Goal: Task Accomplishment & Management: Complete application form

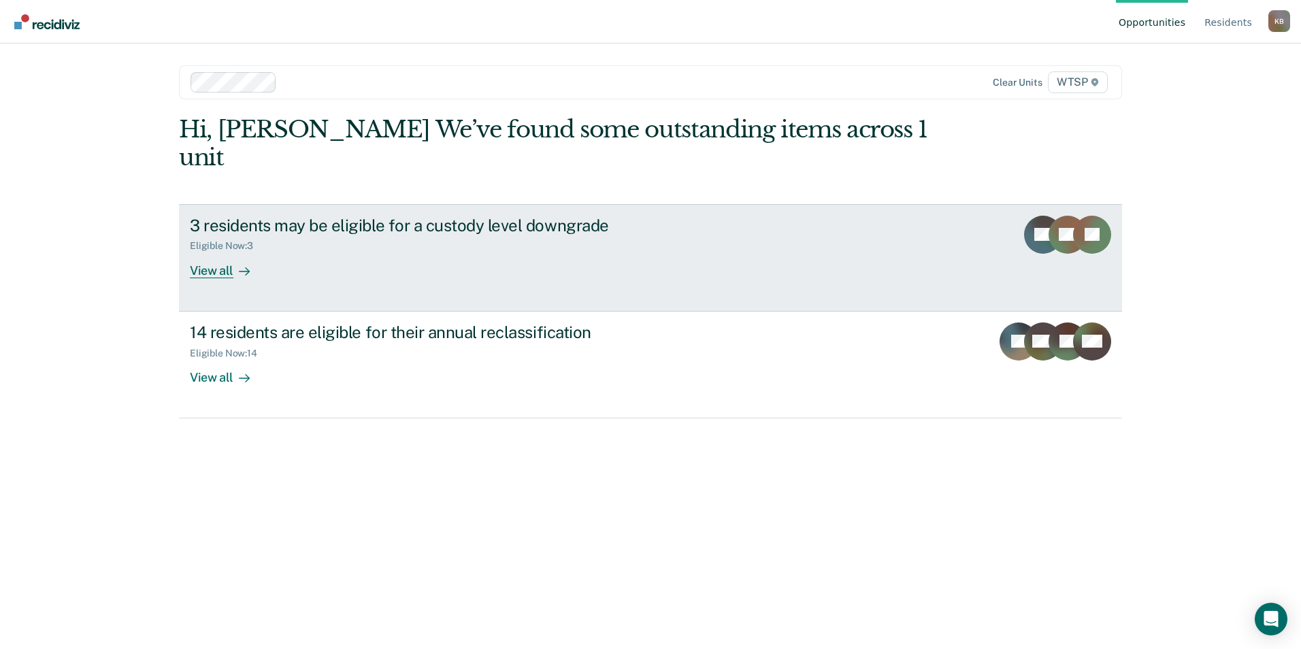
click at [213, 252] on div "View all" at bounding box center [228, 265] width 76 height 27
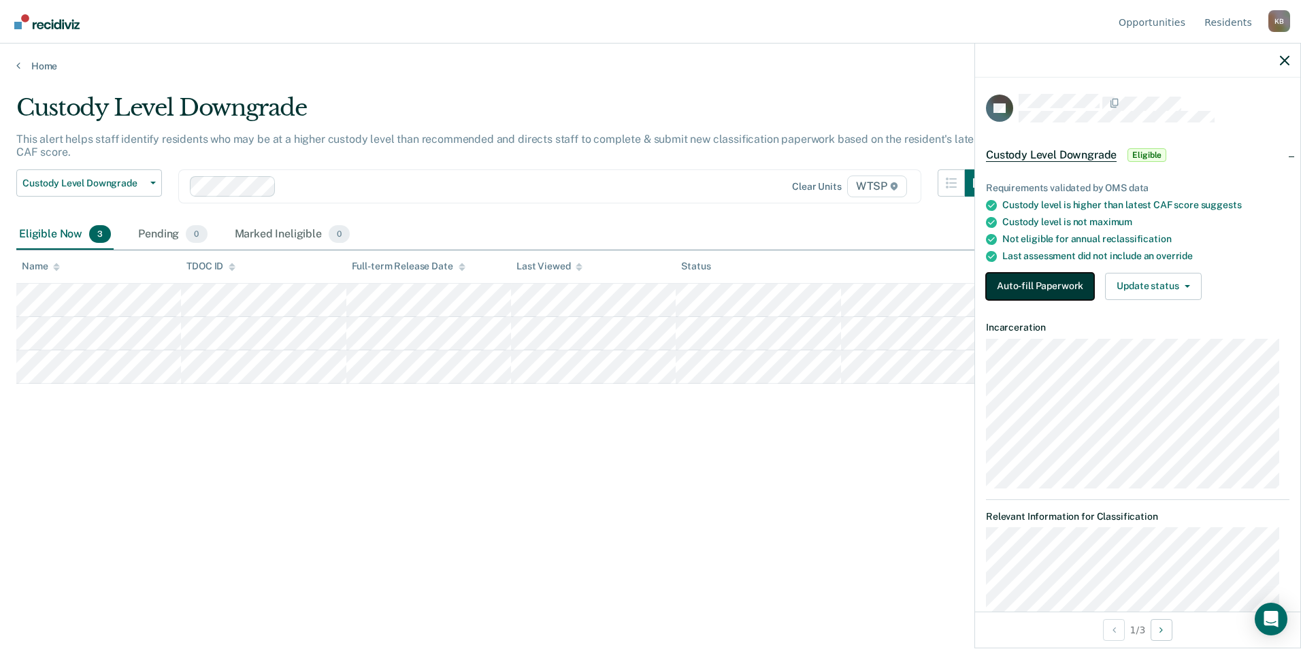
click at [1056, 283] on button "Auto-fill Paperwork" at bounding box center [1040, 286] width 108 height 27
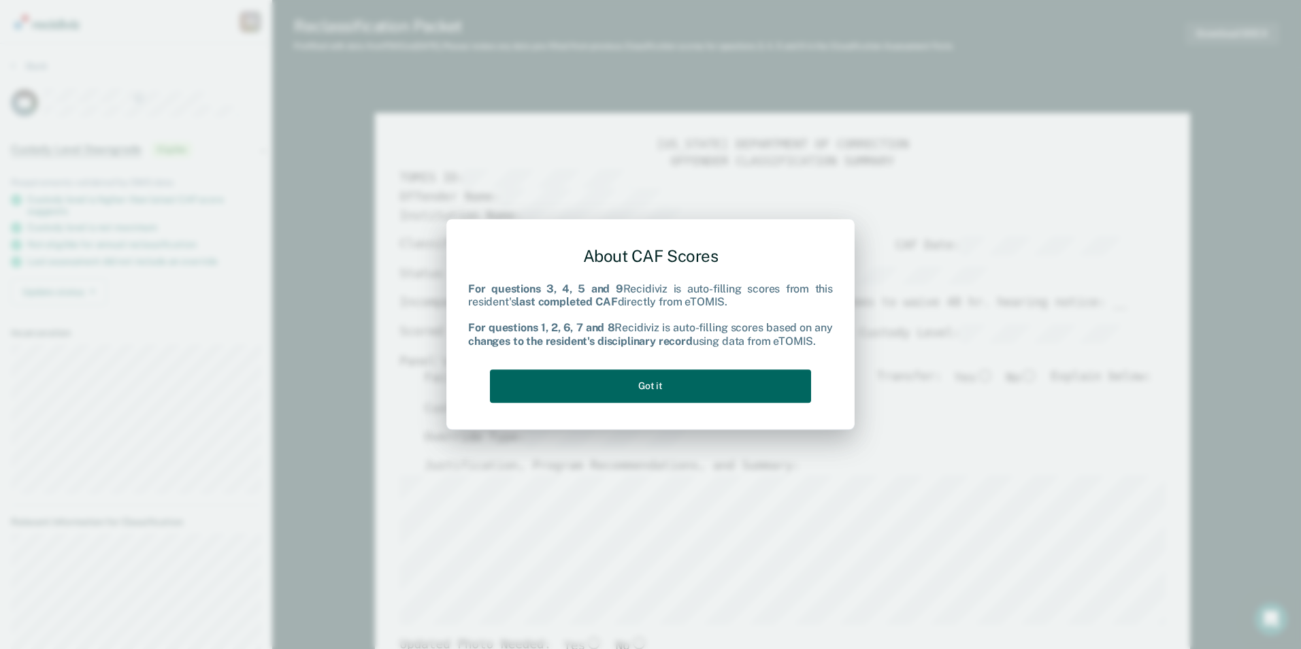
type textarea "x"
click at [659, 386] on button "Got it" at bounding box center [650, 385] width 321 height 33
